Goal: Task Accomplishment & Management: Manage account settings

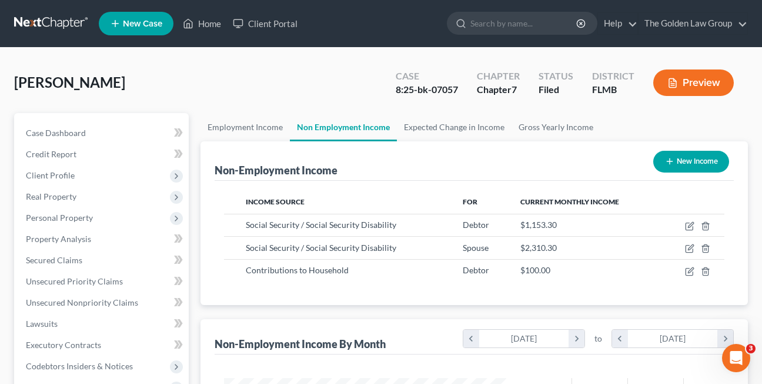
scroll to position [211, 306]
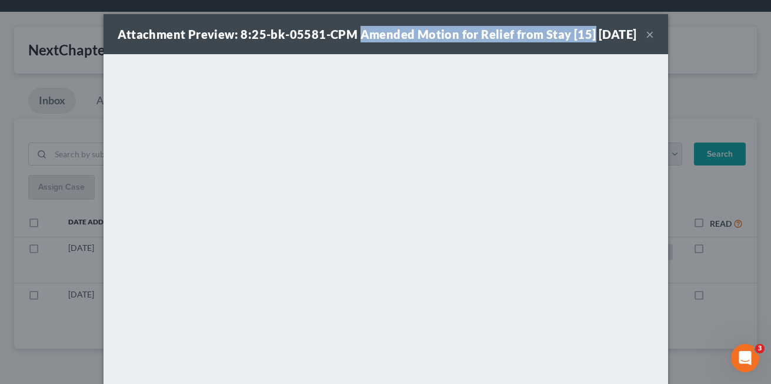
click at [646, 41] on button "×" at bounding box center [650, 34] width 8 height 14
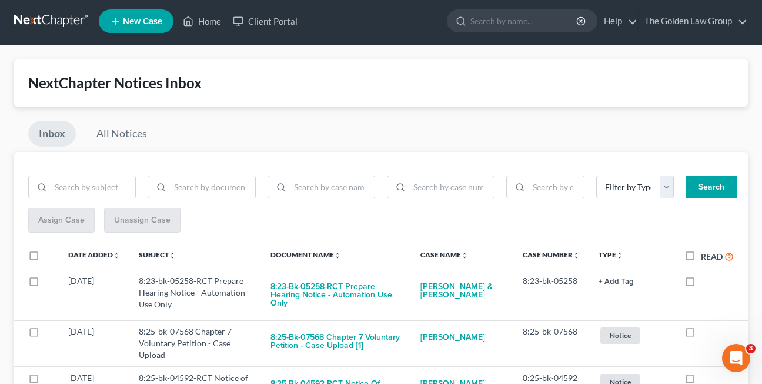
click at [353, 118] on div "NextChapter Notices Inbox Inbox All Notices Filter by Type Hearing Notice Proof…" at bounding box center [381, 293] width 734 height 469
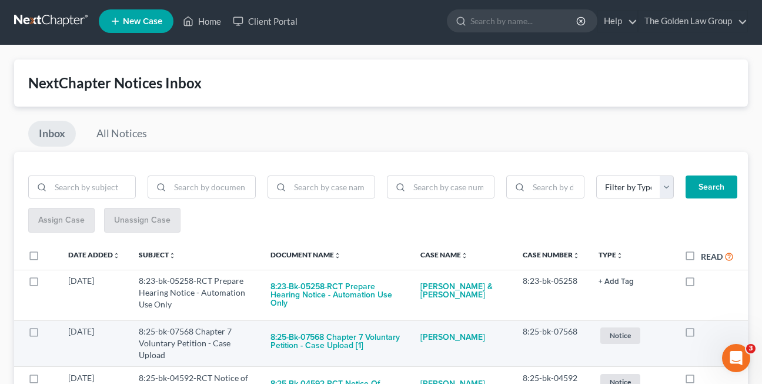
click at [701, 334] on label at bounding box center [701, 334] width 0 height 0
click at [706, 329] on input "checkbox" at bounding box center [710, 329] width 8 height 8
checkbox input "true"
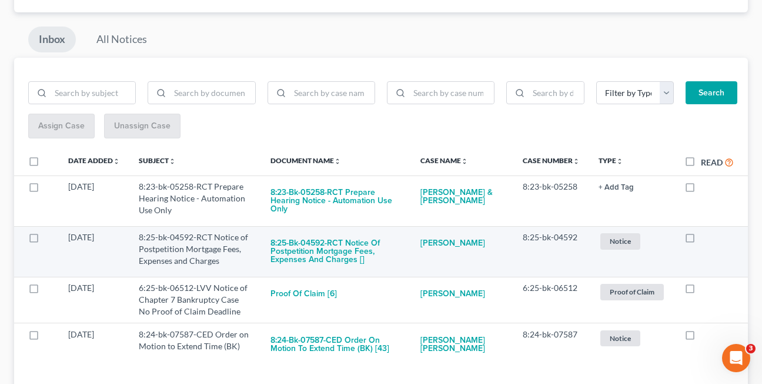
scroll to position [95, 0]
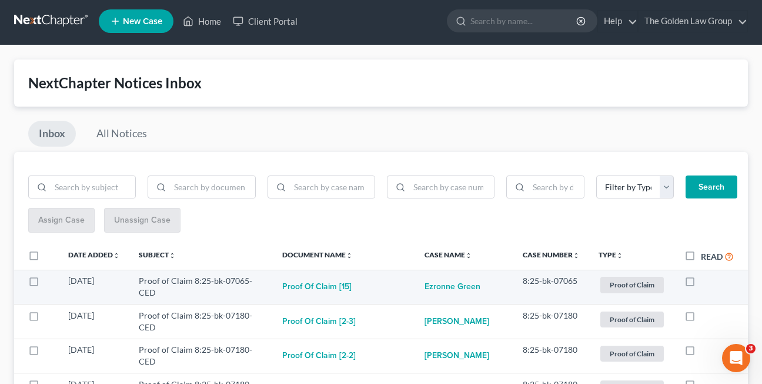
click at [701, 284] on label at bounding box center [701, 284] width 0 height 0
click at [706, 282] on input "checkbox" at bounding box center [710, 279] width 8 height 8
checkbox input "true"
click at [701, 284] on label at bounding box center [701, 284] width 0 height 0
click at [706, 282] on input "checkbox" at bounding box center [710, 279] width 8 height 8
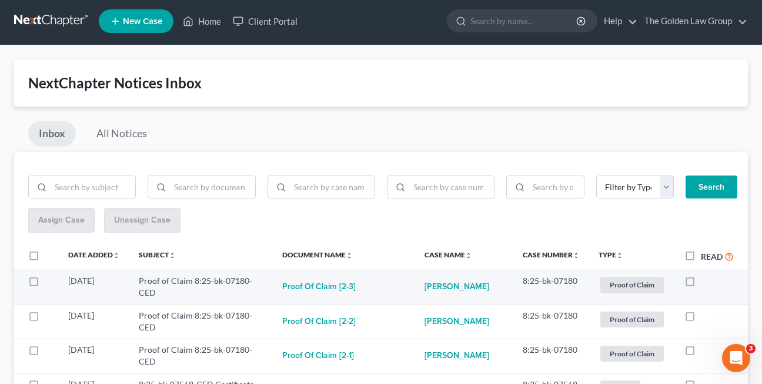
checkbox input "true"
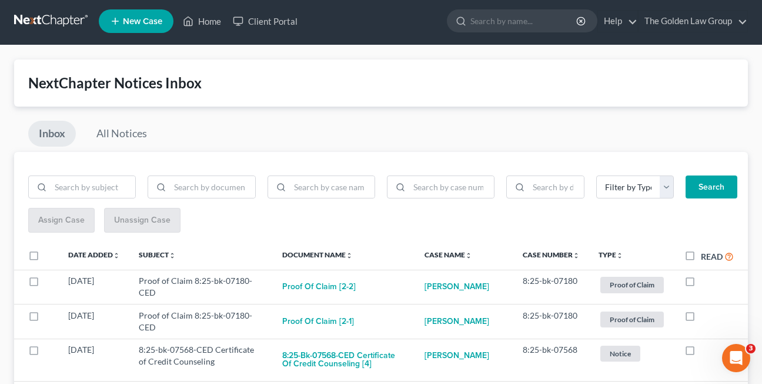
click at [701, 284] on label at bounding box center [701, 284] width 0 height 0
click at [706, 282] on input "checkbox" at bounding box center [710, 279] width 8 height 8
checkbox input "true"
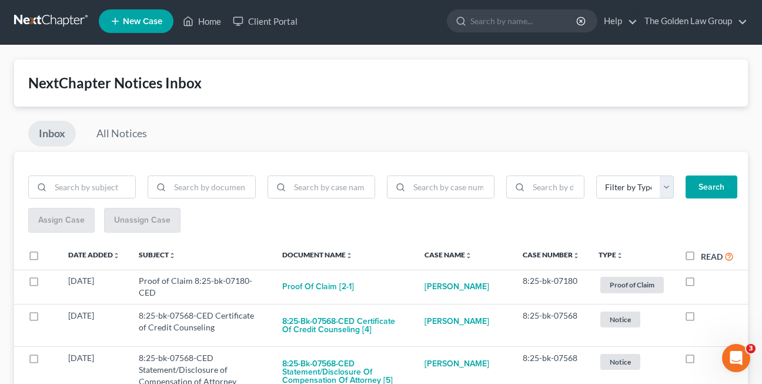
click at [701, 284] on label at bounding box center [701, 284] width 0 height 0
click at [706, 282] on input "checkbox" at bounding box center [710, 279] width 8 height 8
checkbox input "true"
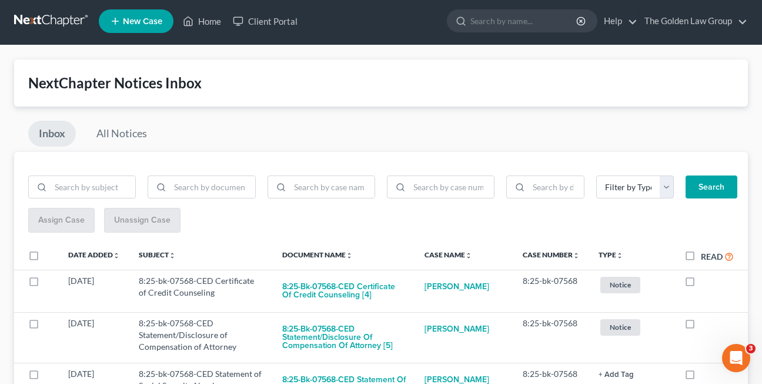
click at [701, 284] on label at bounding box center [701, 284] width 0 height 0
click at [706, 282] on input "checkbox" at bounding box center [710, 279] width 8 height 8
checkbox input "true"
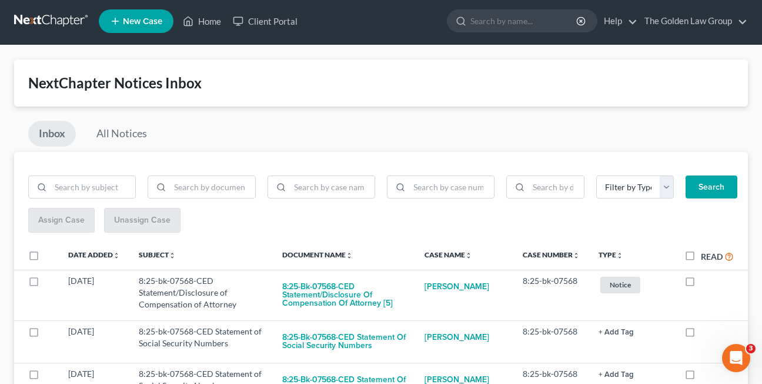
click at [701, 284] on label at bounding box center [701, 284] width 0 height 0
click at [706, 282] on input "checkbox" at bounding box center [710, 279] width 8 height 8
checkbox input "true"
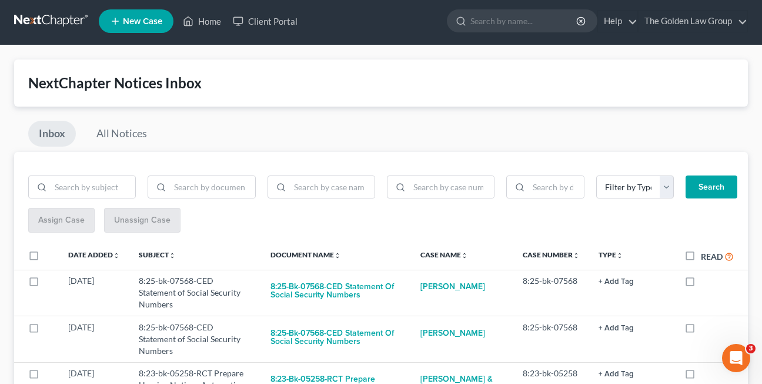
click at [701, 284] on label at bounding box center [701, 284] width 0 height 0
click at [706, 282] on input "checkbox" at bounding box center [710, 279] width 8 height 8
checkbox input "true"
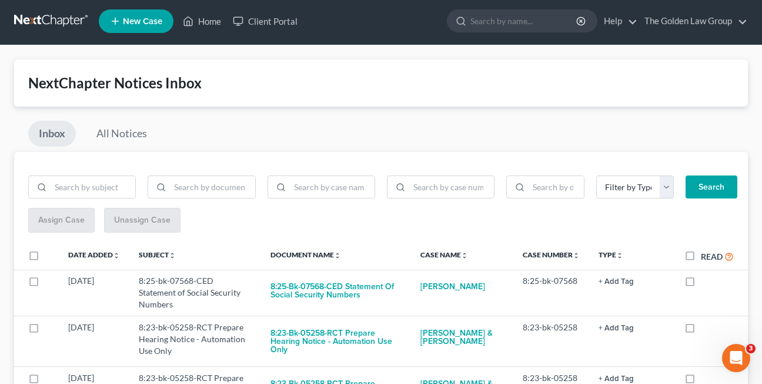
click at [701, 284] on label at bounding box center [701, 284] width 0 height 0
click at [706, 282] on input "checkbox" at bounding box center [710, 279] width 8 height 8
checkbox input "true"
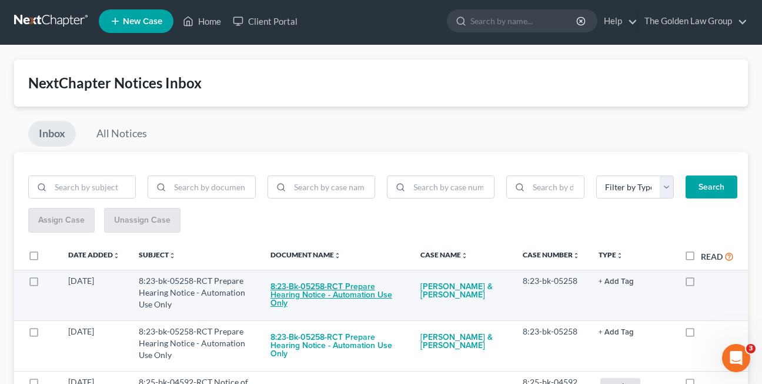
click at [317, 293] on button "8:23-bk-05258-RCT Prepare Hearing Notice - Automation Use Only" at bounding box center [336, 295] width 131 height 40
checkbox input "true"
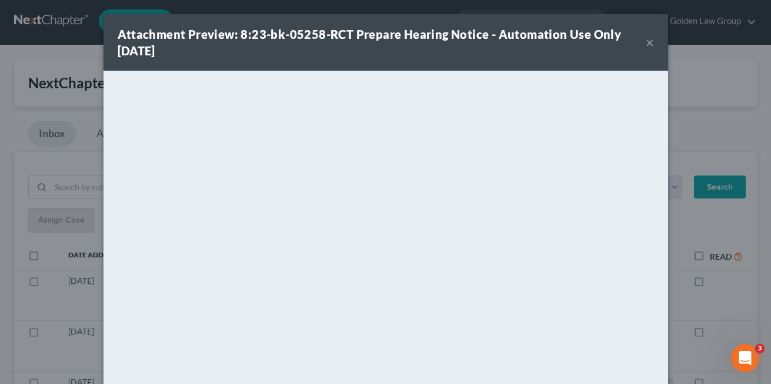
click at [646, 45] on button "×" at bounding box center [650, 42] width 8 height 14
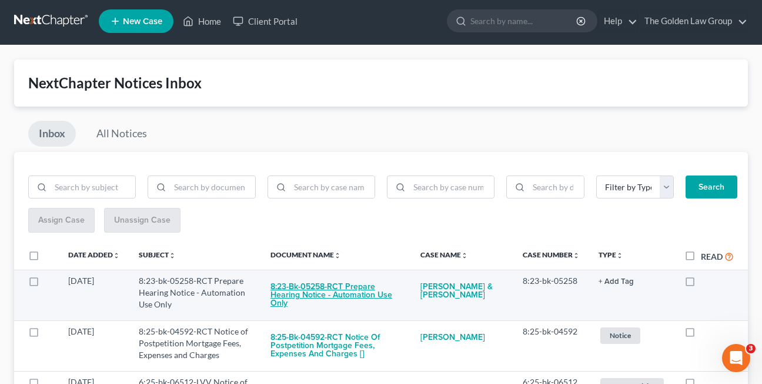
click at [334, 292] on button "8:23-bk-05258-RCT Prepare Hearing Notice - Automation Use Only" at bounding box center [336, 295] width 131 height 40
checkbox input "true"
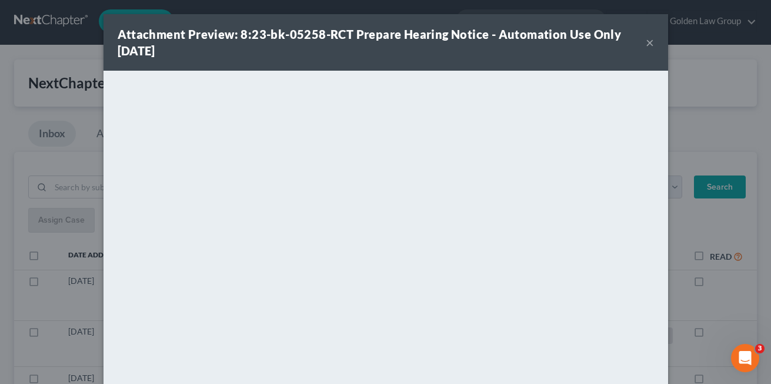
click at [646, 41] on button "×" at bounding box center [650, 42] width 8 height 14
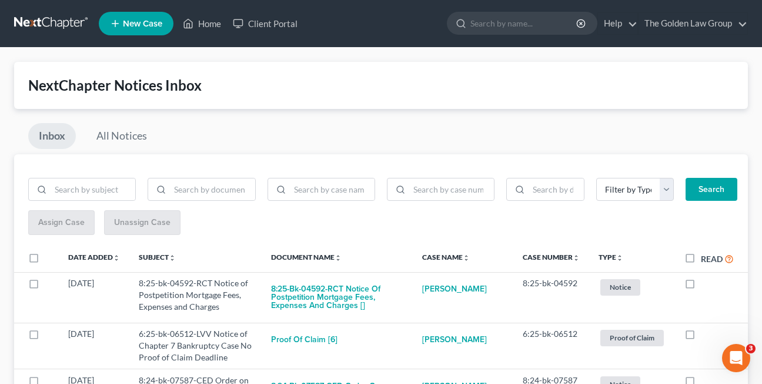
click at [168, 140] on div "Inbox All Notices" at bounding box center [381, 138] width 734 height 31
click at [185, 128] on div "Inbox All Notices" at bounding box center [381, 138] width 734 height 31
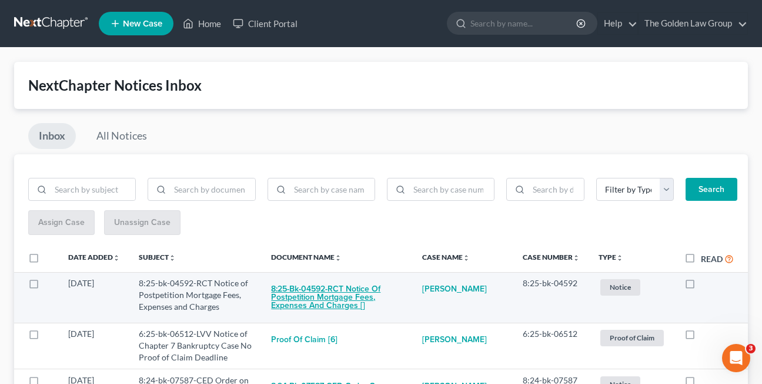
click at [303, 296] on button "8:25-bk-04592-RCT Notice of Postpetition Mortgage Fees, Expenses and Charges []" at bounding box center [337, 297] width 132 height 40
checkbox input "true"
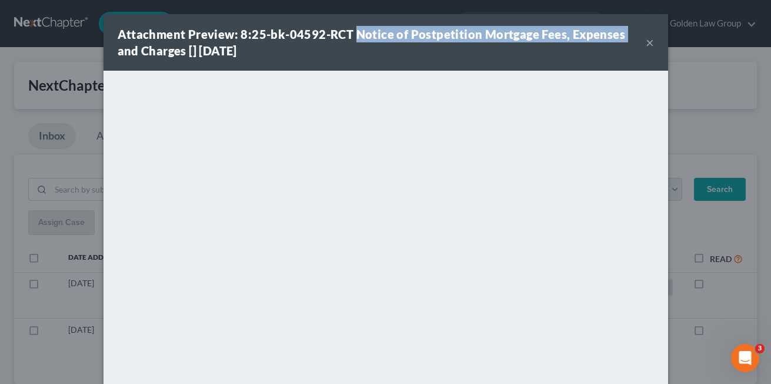
drag, startPoint x: 348, startPoint y: 32, endPoint x: 615, endPoint y: 36, distance: 267.1
click at [615, 36] on strong "Attachment Preview: 8:25-bk-04592-RCT Notice of Postpetition Mortgage Fees, Exp…" at bounding box center [372, 42] width 508 height 31
copy strong "Notice of Postpetition Mortgage Fees, Expenses"
click at [646, 43] on button "×" at bounding box center [650, 42] width 8 height 14
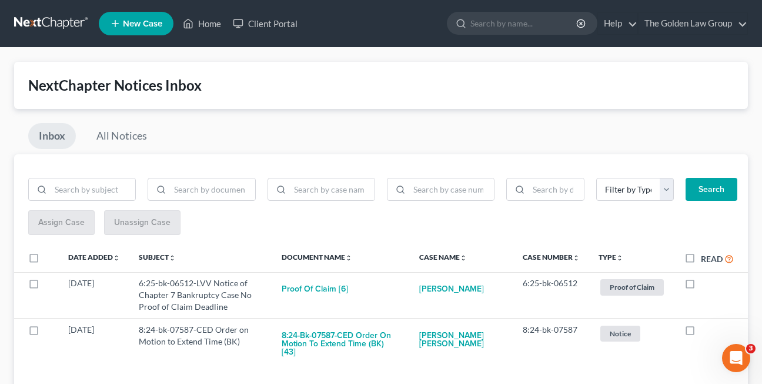
click at [227, 136] on div "Inbox All Notices" at bounding box center [381, 138] width 734 height 31
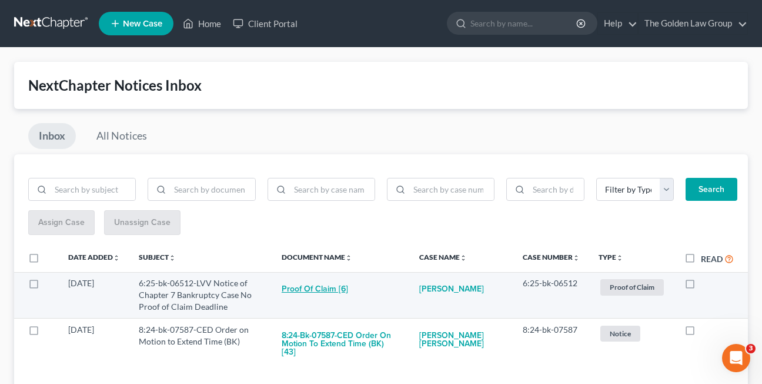
click at [334, 292] on button "Proof of Claim [6]" at bounding box center [315, 289] width 66 height 24
checkbox input "true"
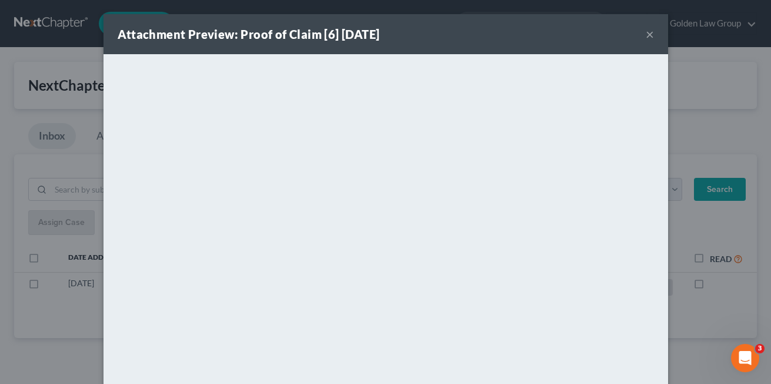
click at [646, 40] on button "×" at bounding box center [650, 34] width 8 height 14
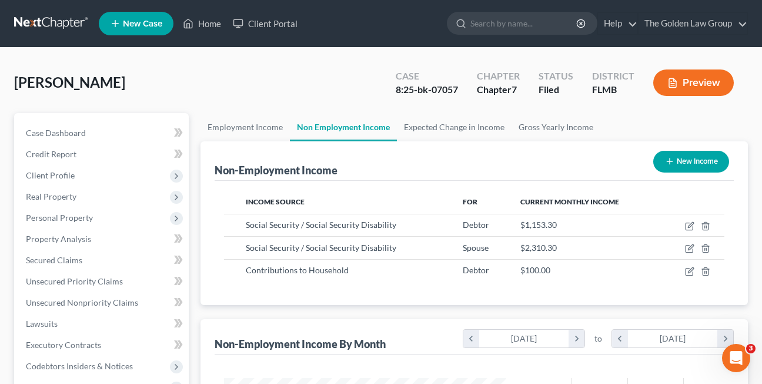
scroll to position [211, 306]
click at [205, 25] on link "Home" at bounding box center [202, 23] width 50 height 21
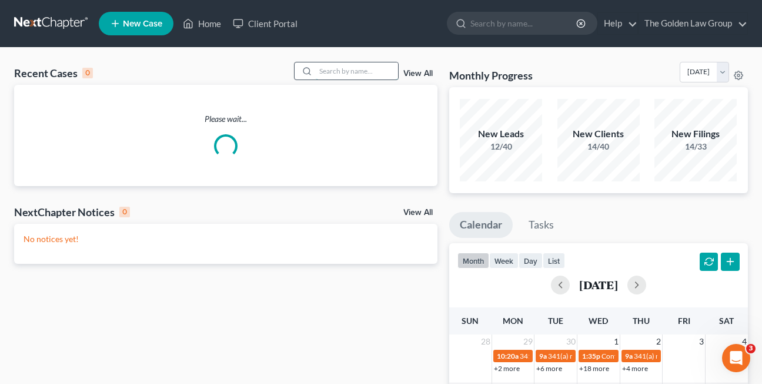
click at [333, 69] on input "search" at bounding box center [357, 70] width 82 height 17
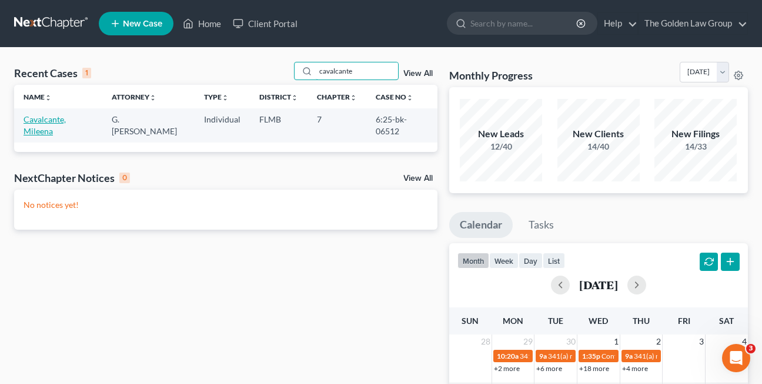
type input "cavalcante"
click at [66, 122] on link "Cavalcante, Mileena" at bounding box center [45, 125] width 42 height 22
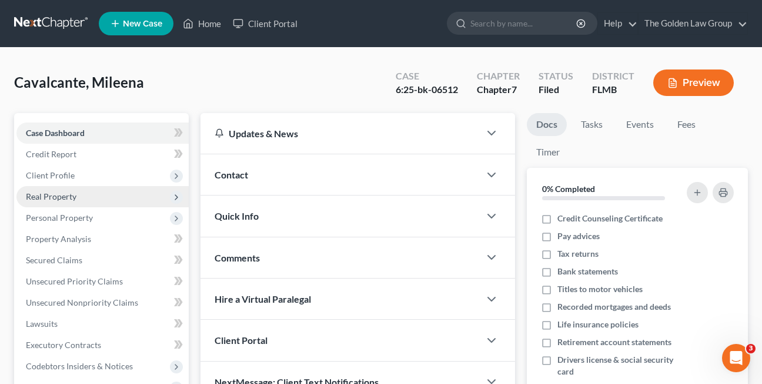
click at [56, 199] on span "Real Property" at bounding box center [51, 196] width 51 height 10
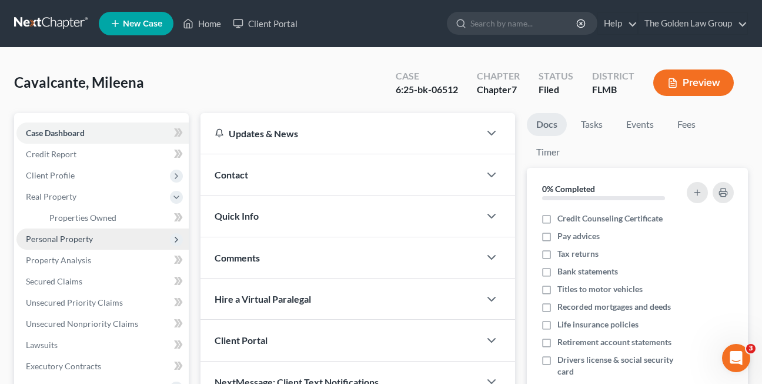
click at [75, 238] on span "Personal Property" at bounding box center [59, 239] width 67 height 10
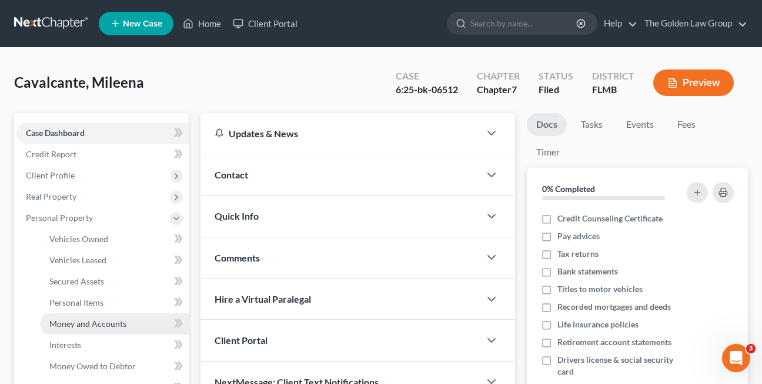
click at [76, 326] on span "Money and Accounts" at bounding box center [87, 323] width 77 height 10
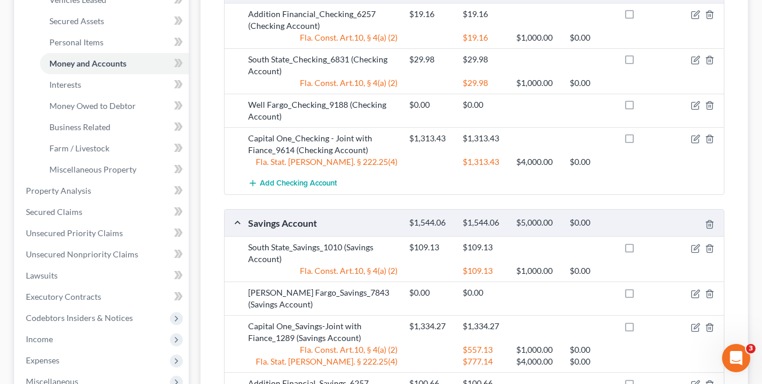
scroll to position [281, 0]
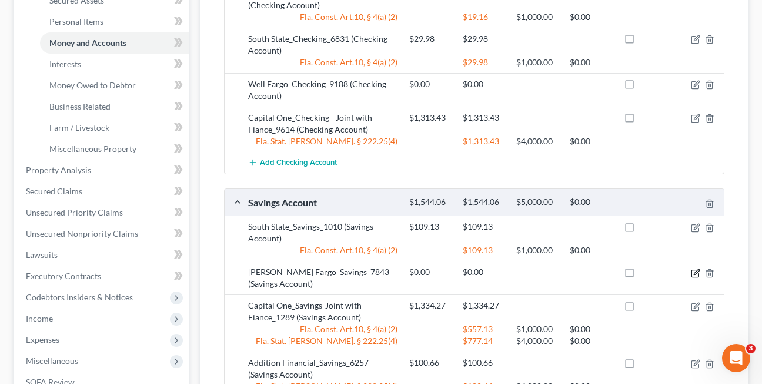
click at [692, 276] on icon "button" at bounding box center [695, 272] width 7 height 7
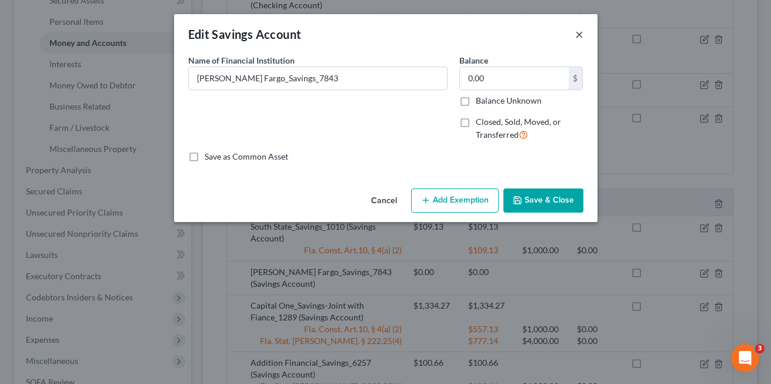
click at [578, 37] on button "×" at bounding box center [579, 34] width 8 height 14
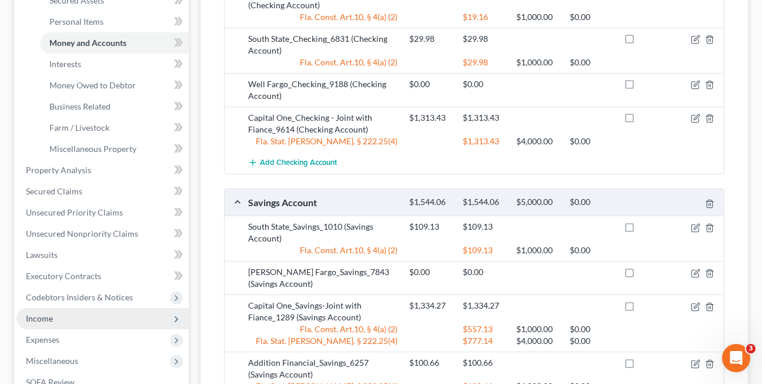
click at [44, 316] on span "Income" at bounding box center [39, 318] width 27 height 10
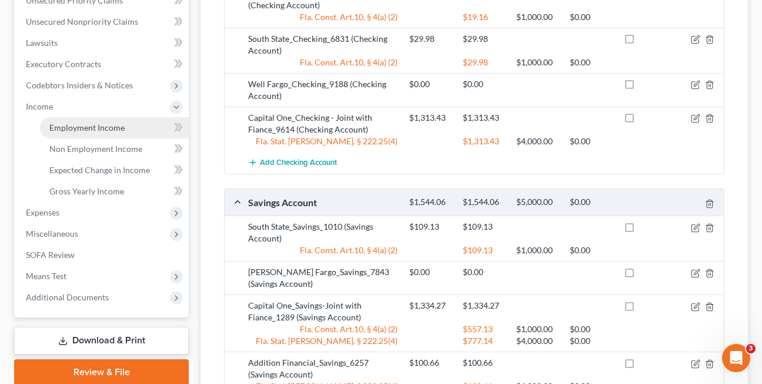
click at [88, 122] on span "Employment Income" at bounding box center [86, 127] width 75 height 10
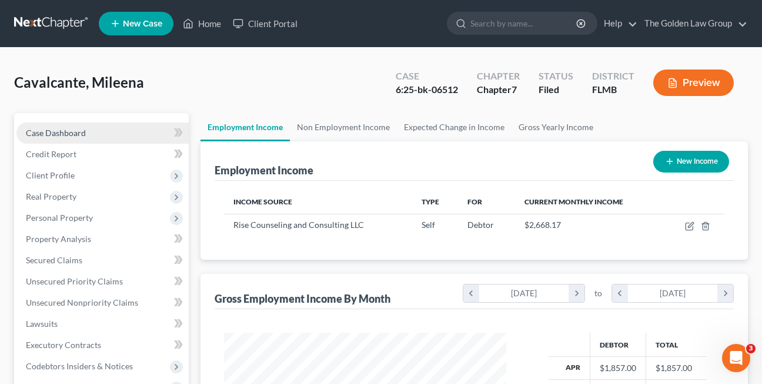
scroll to position [211, 306]
click at [317, 126] on link "Non Employment Income" at bounding box center [343, 127] width 107 height 28
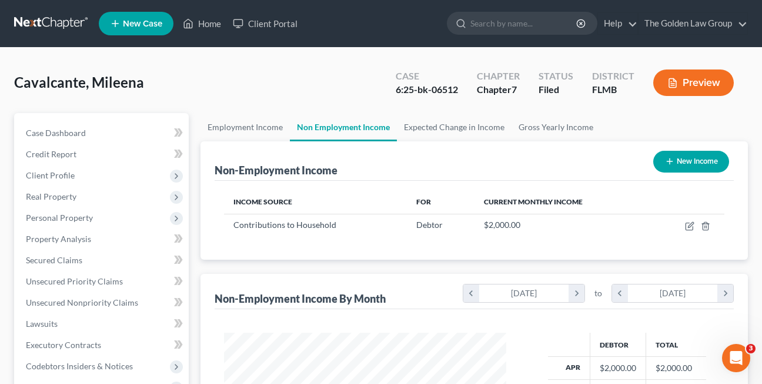
scroll to position [211, 306]
click at [206, 21] on link "Home" at bounding box center [202, 23] width 50 height 21
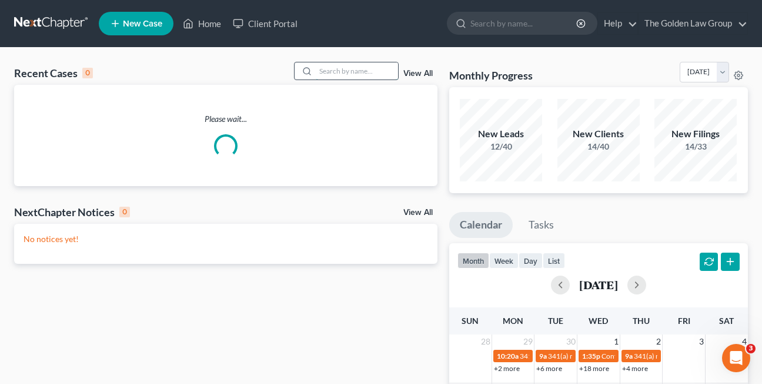
click at [328, 70] on input "search" at bounding box center [357, 70] width 82 height 17
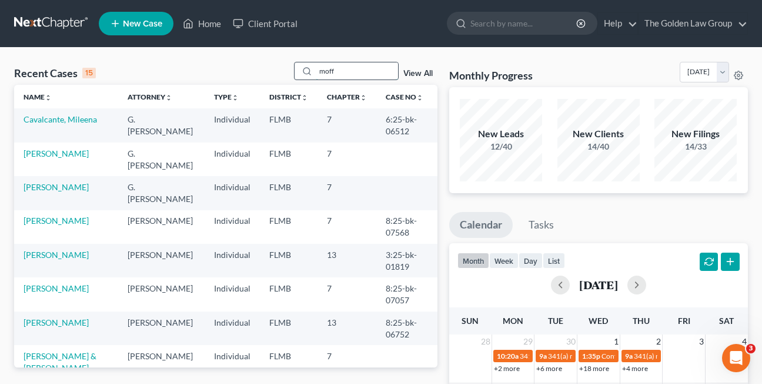
type input "moffe"
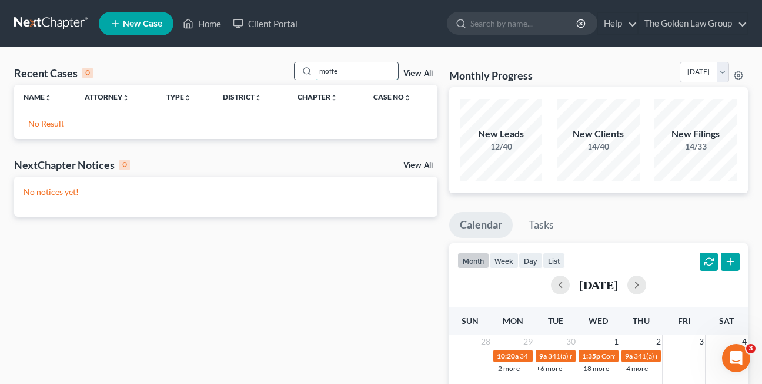
drag, startPoint x: 355, startPoint y: 70, endPoint x: 312, endPoint y: 71, distance: 43.5
click at [312, 71] on div "moffe" at bounding box center [346, 71] width 105 height 18
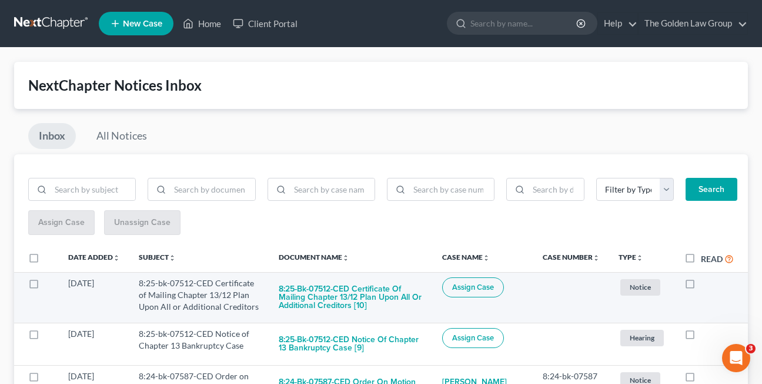
click at [701, 286] on label at bounding box center [701, 286] width 0 height 0
click at [706, 284] on input "checkbox" at bounding box center [710, 281] width 8 height 8
checkbox input "true"
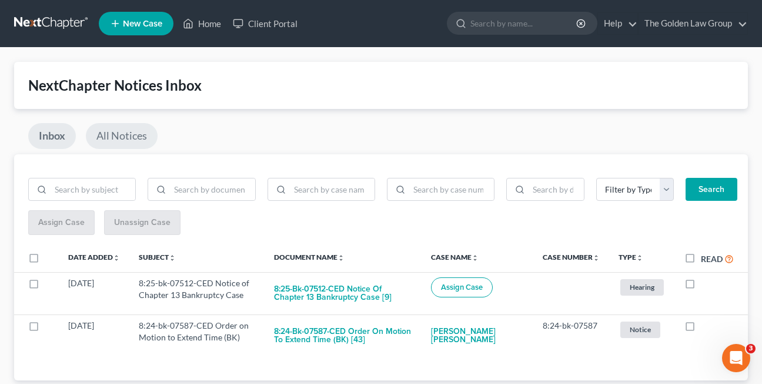
click at [127, 131] on link "All Notices" at bounding box center [122, 136] width 72 height 26
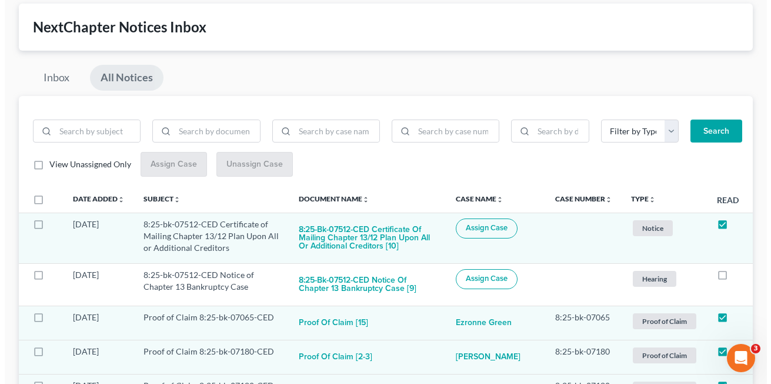
scroll to position [75, 0]
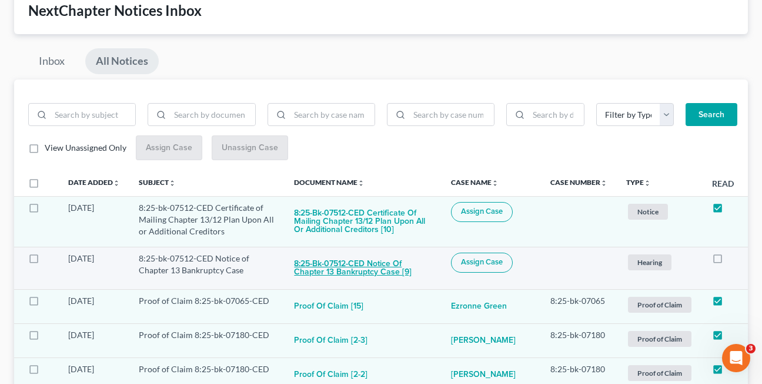
click at [330, 271] on button "8:25-bk-07512-CED Notice of Chapter 13 Bankruptcy Case [9]" at bounding box center [363, 268] width 138 height 32
checkbox input "true"
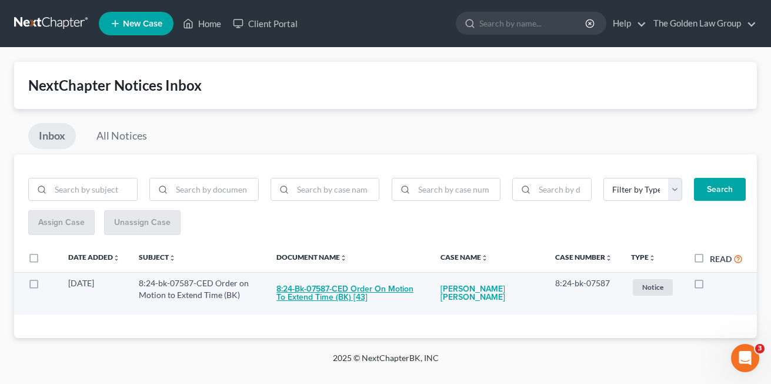
click at [342, 296] on button "8:24-bk-07587-CED Order on Motion to Extend Time (BK) [43]" at bounding box center [348, 293] width 145 height 32
checkbox input "true"
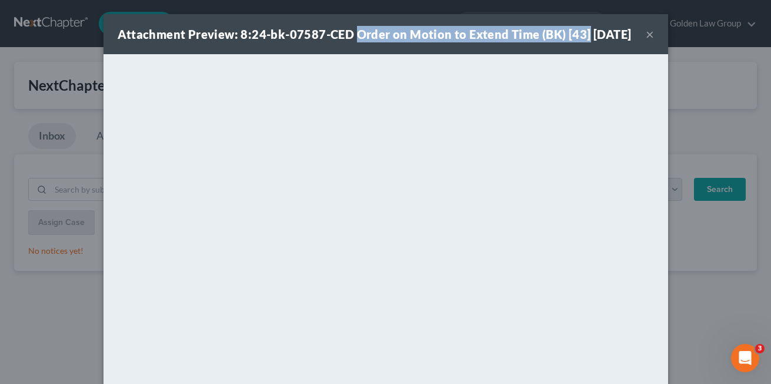
drag, startPoint x: 351, startPoint y: 34, endPoint x: 584, endPoint y: 35, distance: 232.9
click at [584, 35] on div "Attachment Preview: 8:24-bk-07587-CED Order on Motion to Extend Time (BK) [43] …" at bounding box center [375, 34] width 514 height 16
copy strong "Order on Motion to Extend Time (BK) [43]"
